Goal: Information Seeking & Learning: Check status

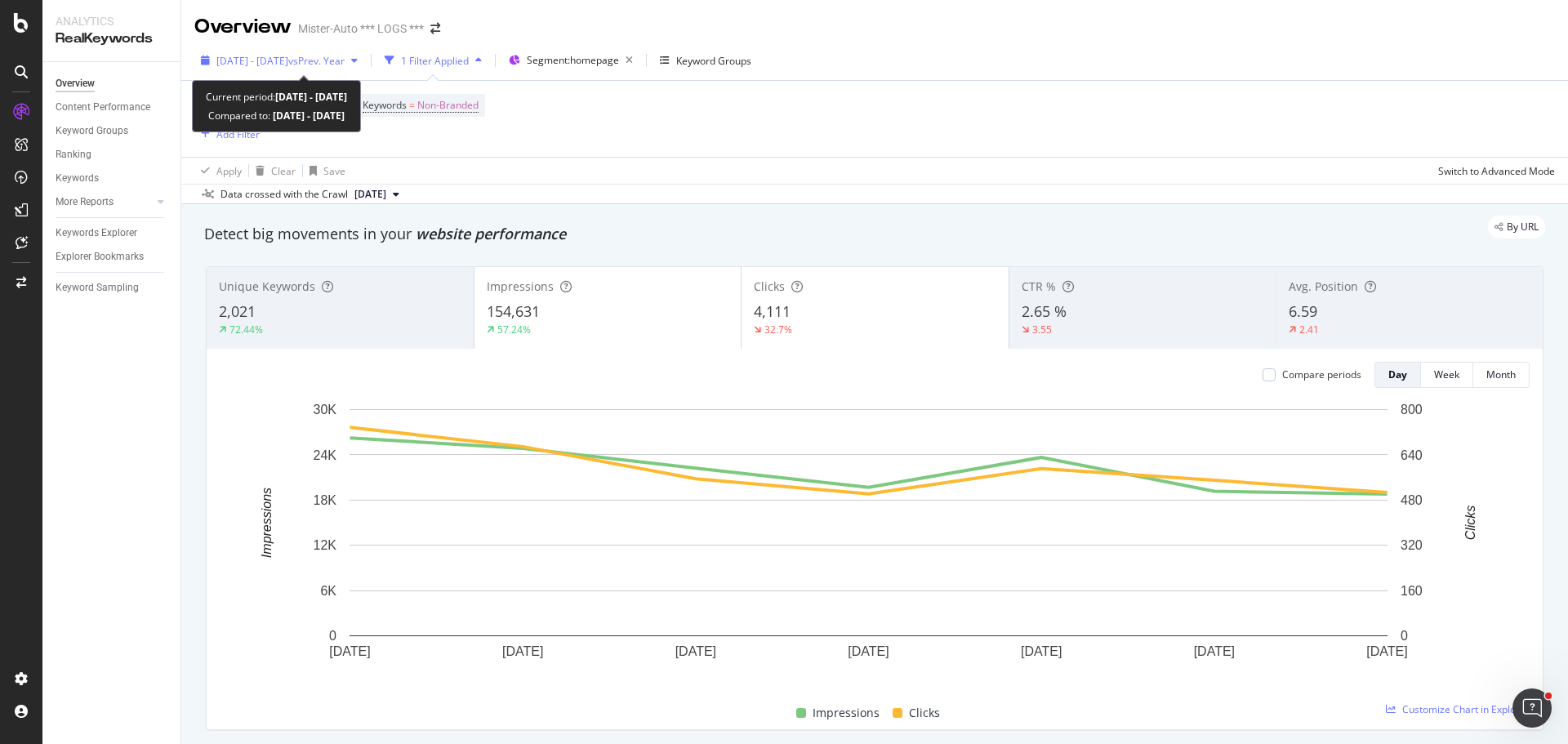
click at [270, 65] on span "[DATE] - [DATE]" at bounding box center [252, 61] width 72 height 13
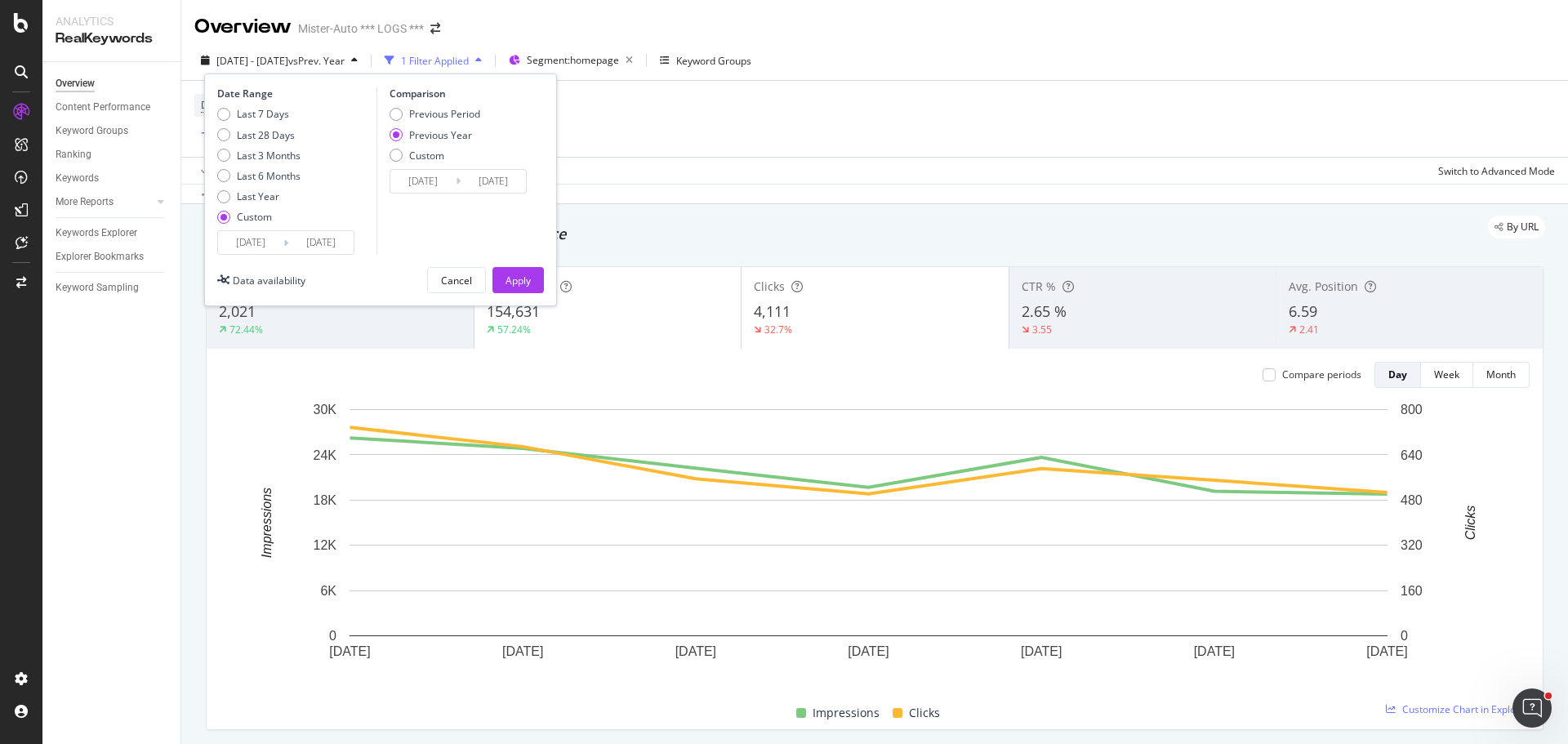
drag, startPoint x: 252, startPoint y: 247, endPoint x: 282, endPoint y: 257, distance: 31.6
click at [254, 249] on input "[DATE]" at bounding box center [250, 243] width 65 height 23
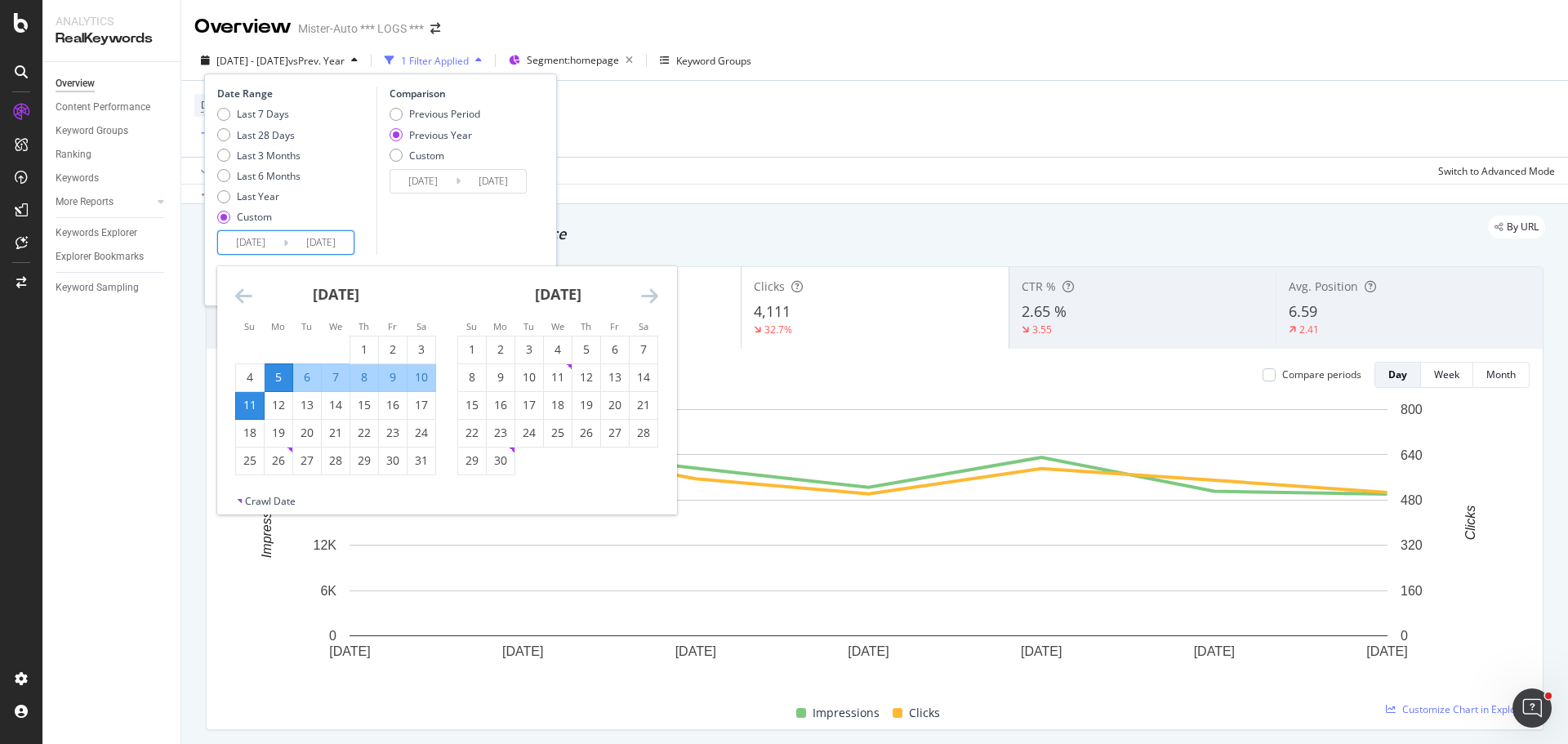
click at [649, 300] on icon "Move forward to switch to the next month." at bounding box center [649, 296] width 17 height 19
click at [651, 300] on icon "Move forward to switch to the next month." at bounding box center [649, 296] width 17 height 19
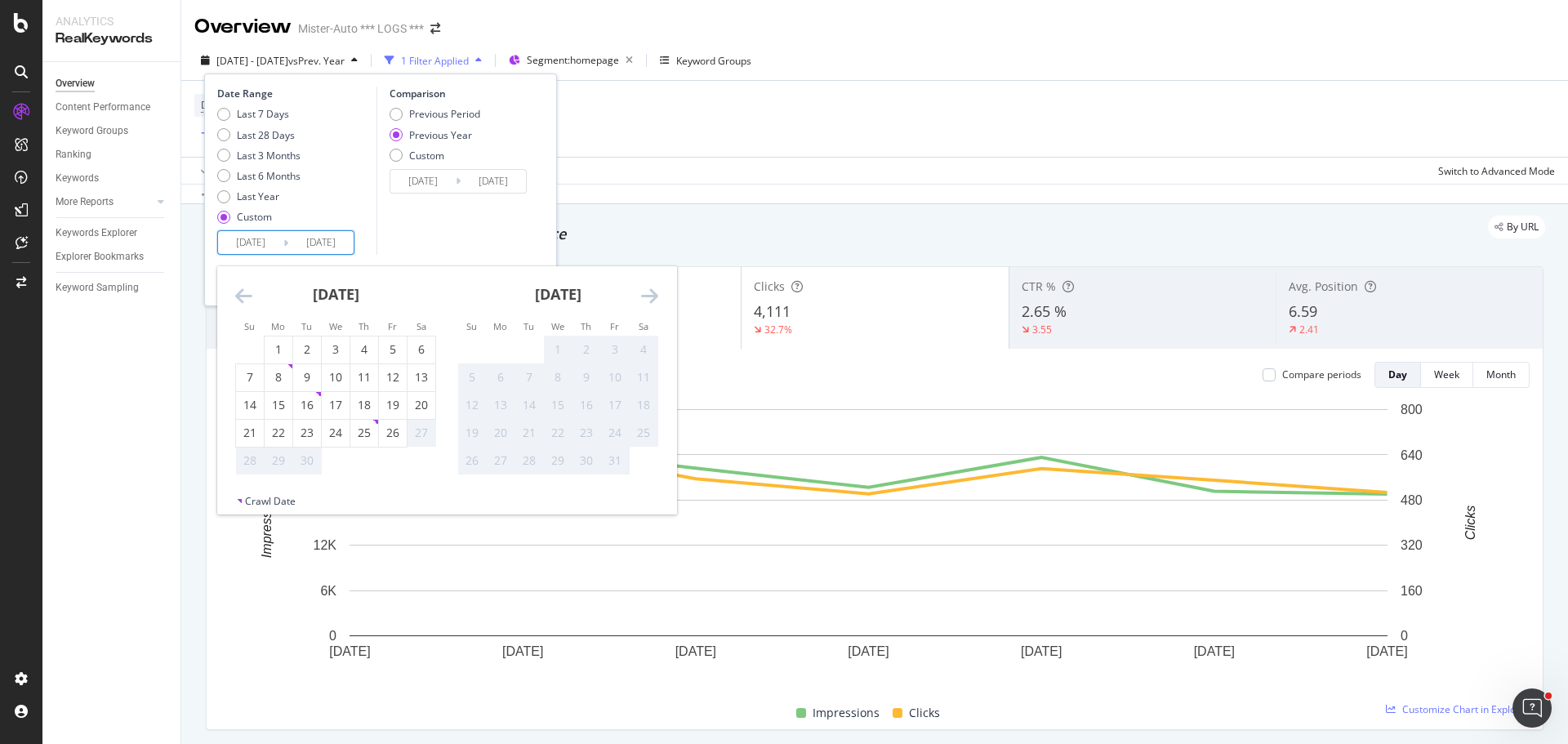
click at [769, 130] on div "Device = All and Country = All and Keywords = Non-Branded Add Filter" at bounding box center [875, 119] width 1360 height 76
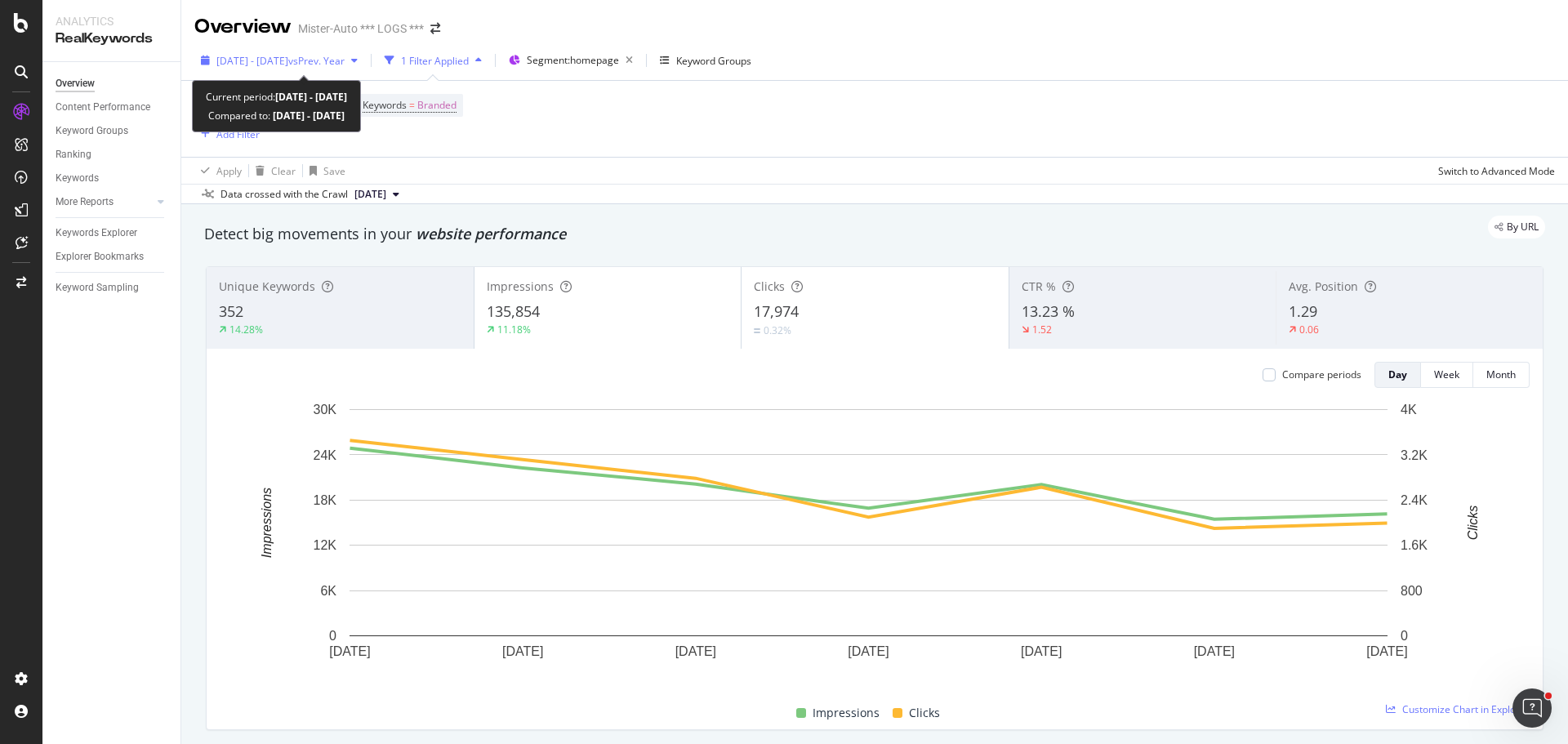
click at [288, 66] on span "[DATE] - [DATE]" at bounding box center [252, 61] width 72 height 13
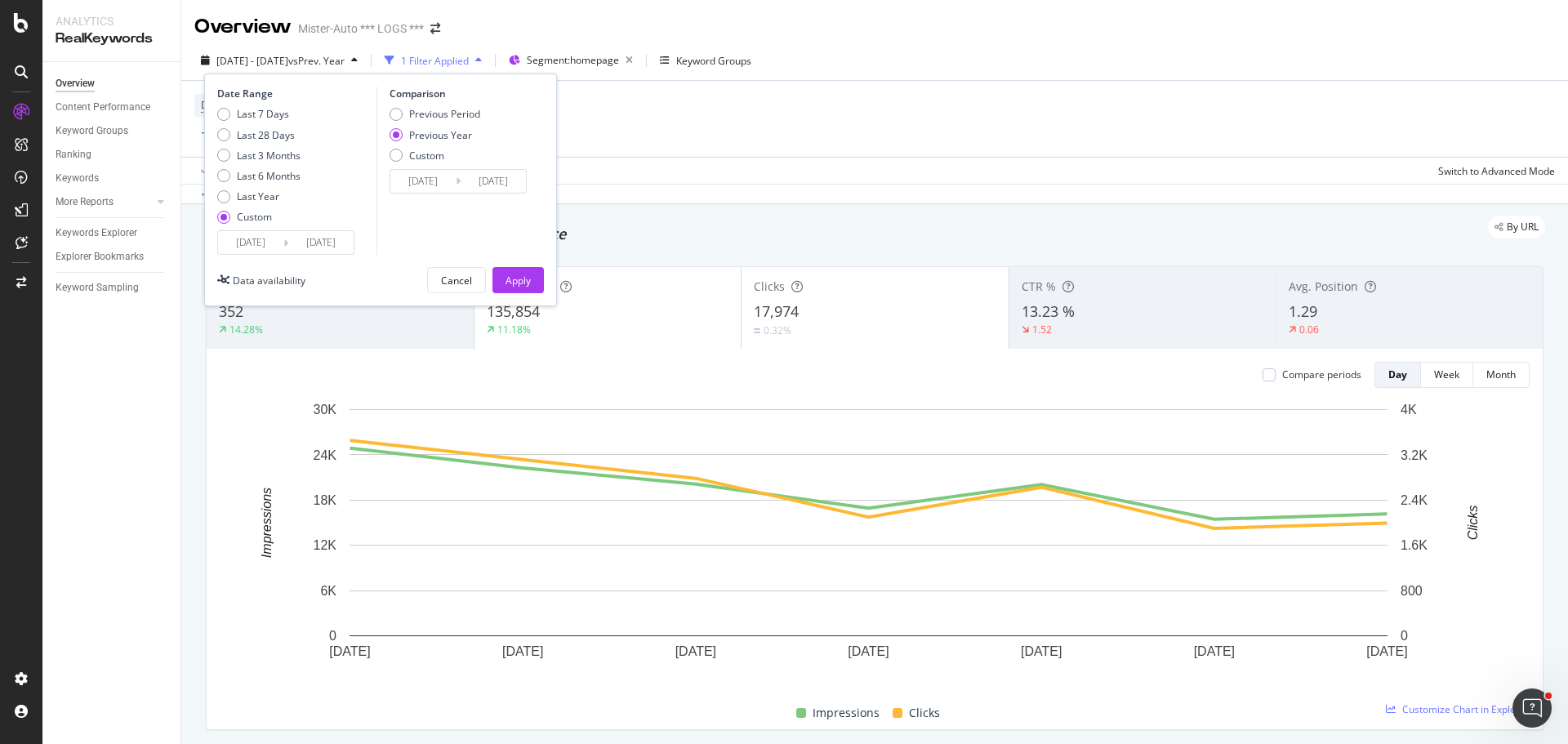
click at [268, 238] on input "[DATE]" at bounding box center [250, 243] width 65 height 23
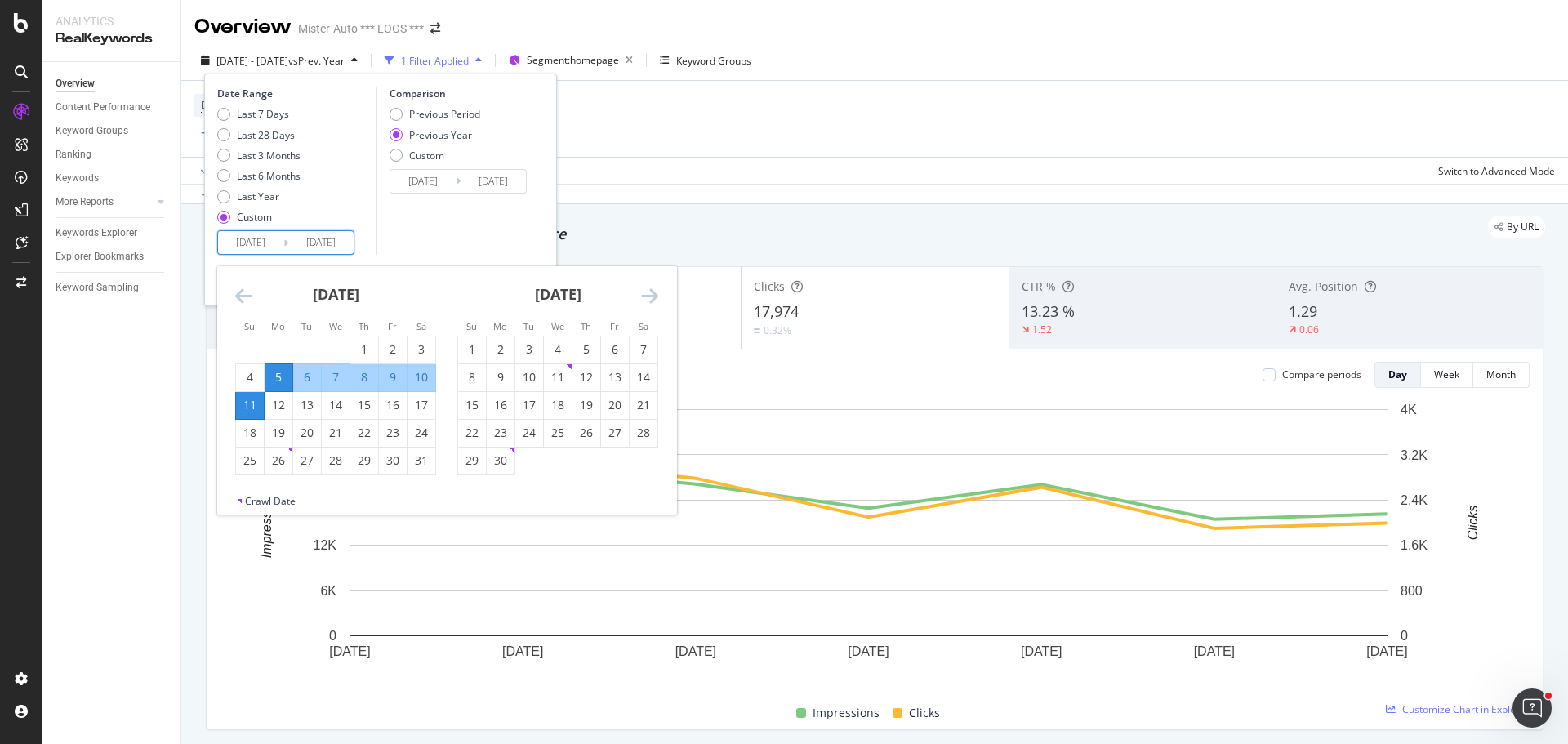
click at [656, 291] on icon "Move forward to switch to the next month." at bounding box center [649, 296] width 17 height 19
click at [651, 292] on icon "Move forward to switch to the next month." at bounding box center [649, 296] width 17 height 19
click at [594, 430] on div "25" at bounding box center [586, 433] width 28 height 16
type input "[DATE]"
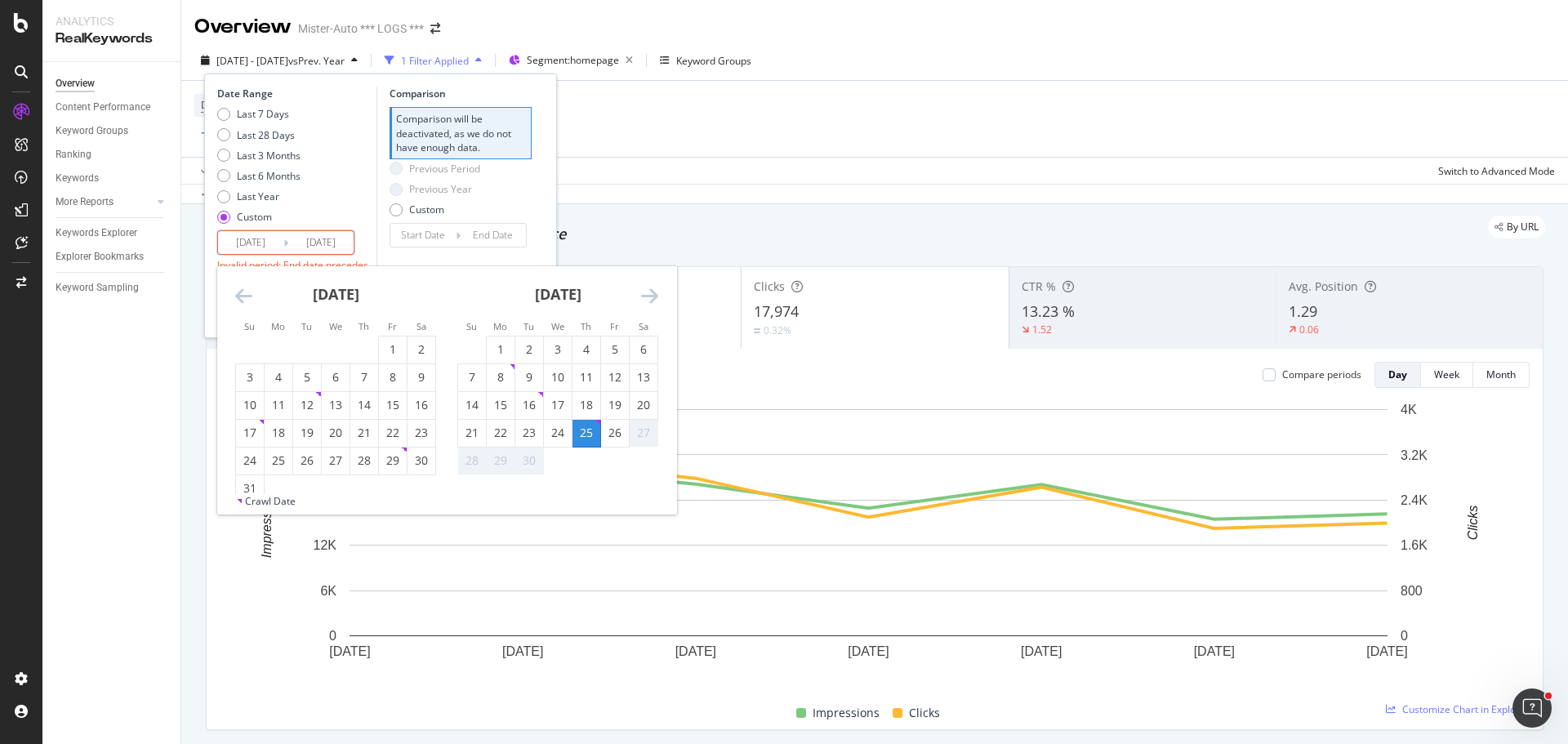
click at [587, 432] on div "25" at bounding box center [586, 433] width 28 height 16
type input "[DATE]"
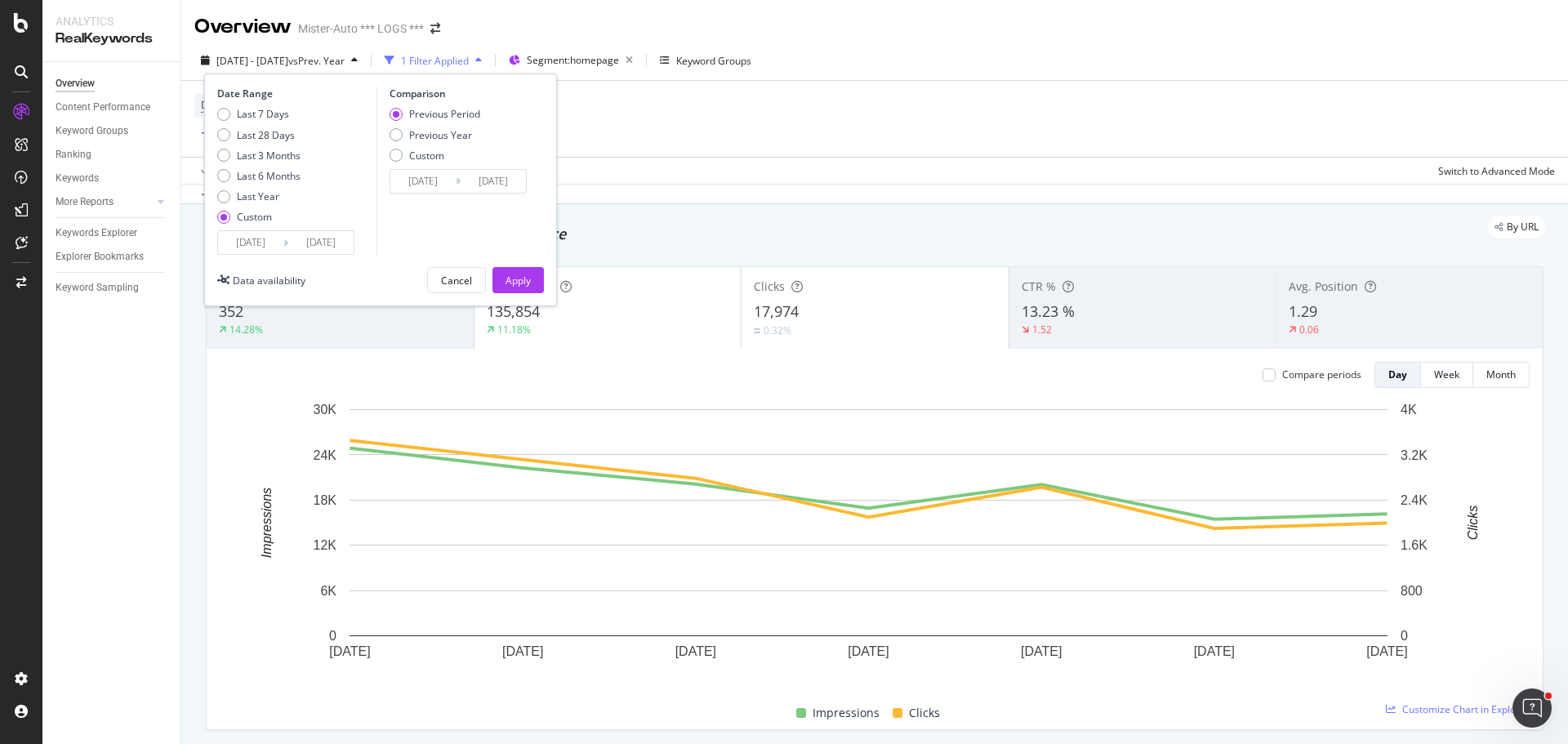
click at [251, 246] on input "[DATE]" at bounding box center [250, 243] width 65 height 23
